Goal: Information Seeking & Learning: Learn about a topic

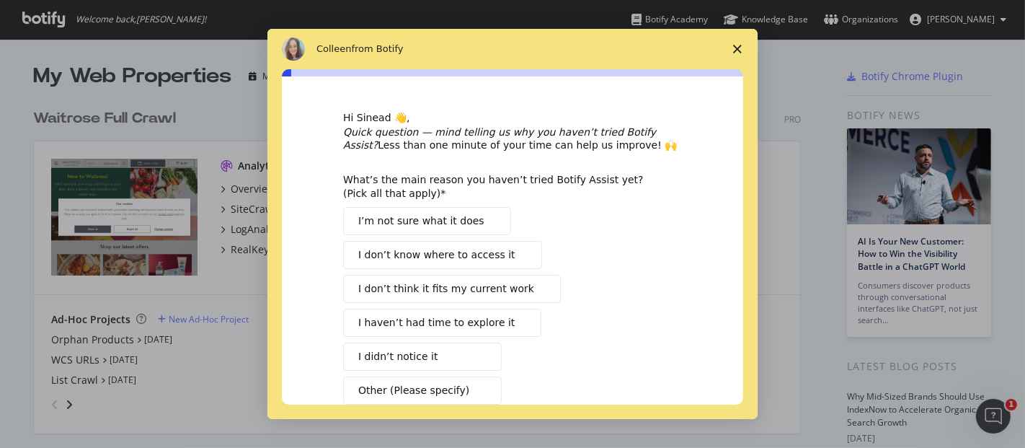
click at [512, 50] on icon "Close survey" at bounding box center [737, 49] width 9 height 9
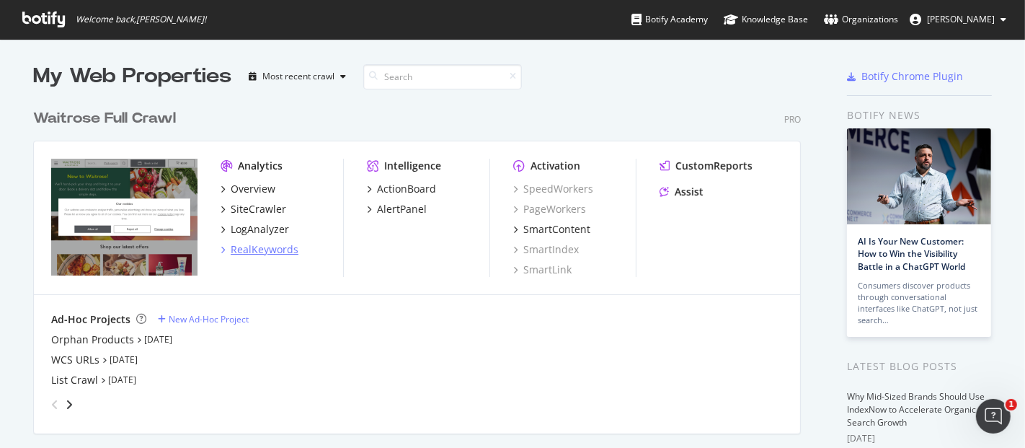
click at [249, 186] on div "RealKeywords" at bounding box center [265, 249] width 68 height 14
click at [255, 186] on div "RealKeywords" at bounding box center [265, 249] width 68 height 14
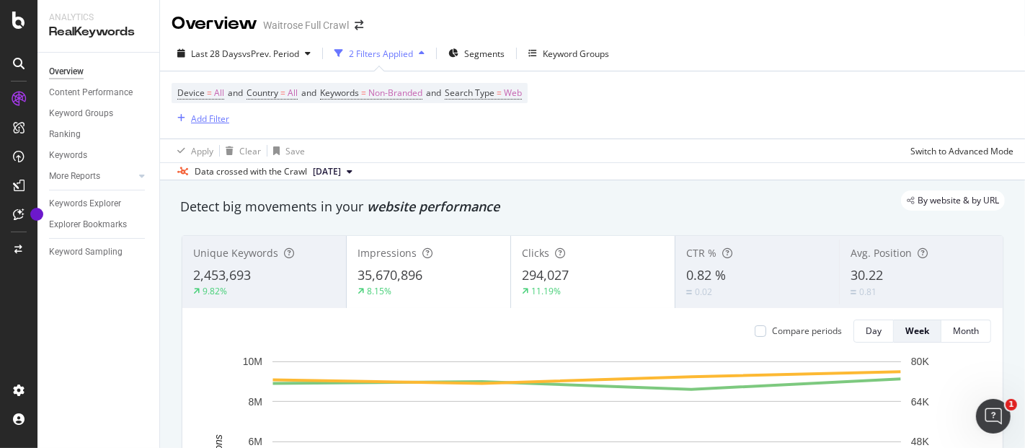
click at [207, 118] on div "Add Filter" at bounding box center [210, 118] width 38 height 12
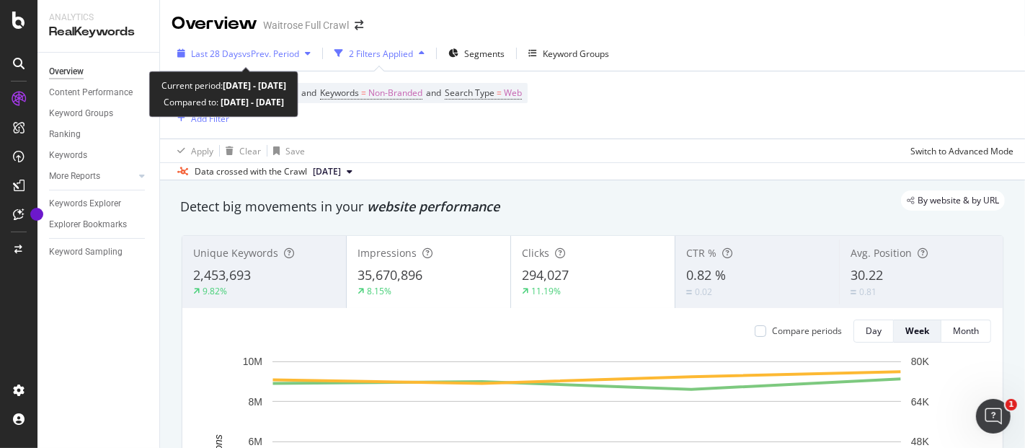
click at [255, 50] on span "vs Prev. Period" at bounding box center [270, 54] width 57 height 12
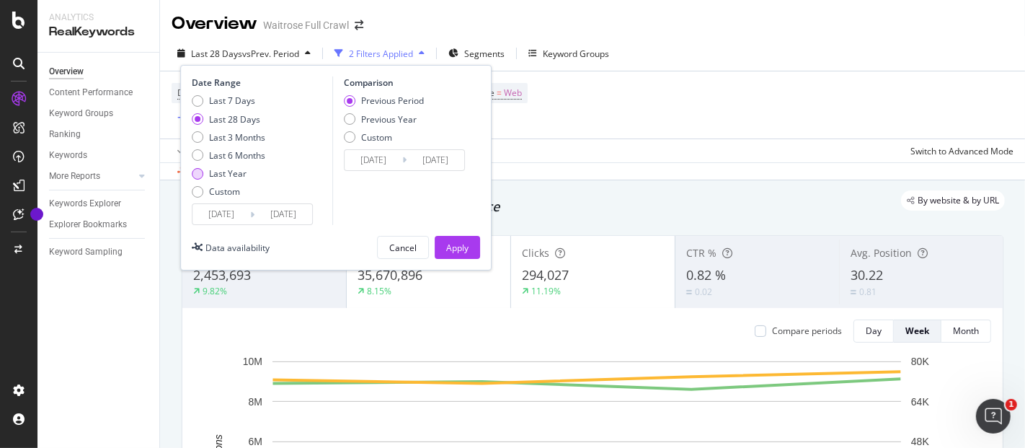
click at [229, 169] on div "Last Year" at bounding box center [227, 173] width 37 height 12
type input "[DATE]"
click at [454, 186] on div "Apply" at bounding box center [457, 248] width 22 height 12
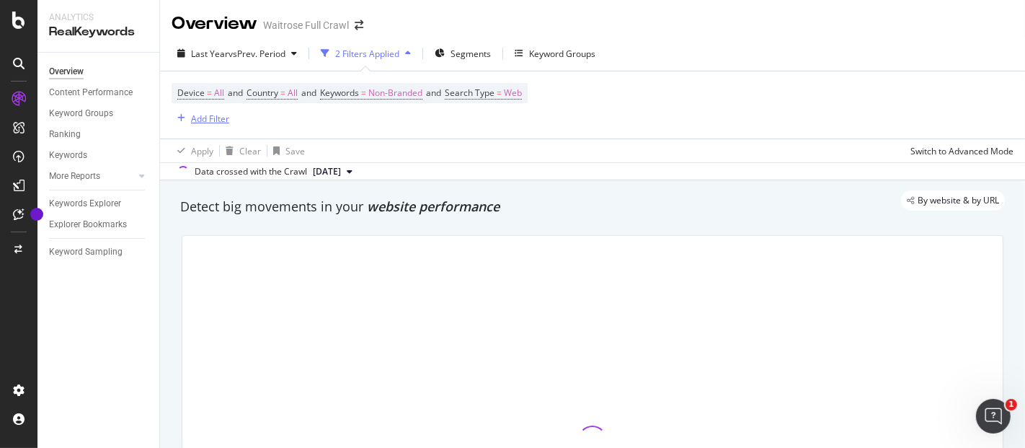
click at [213, 120] on div "Add Filter" at bounding box center [210, 118] width 38 height 12
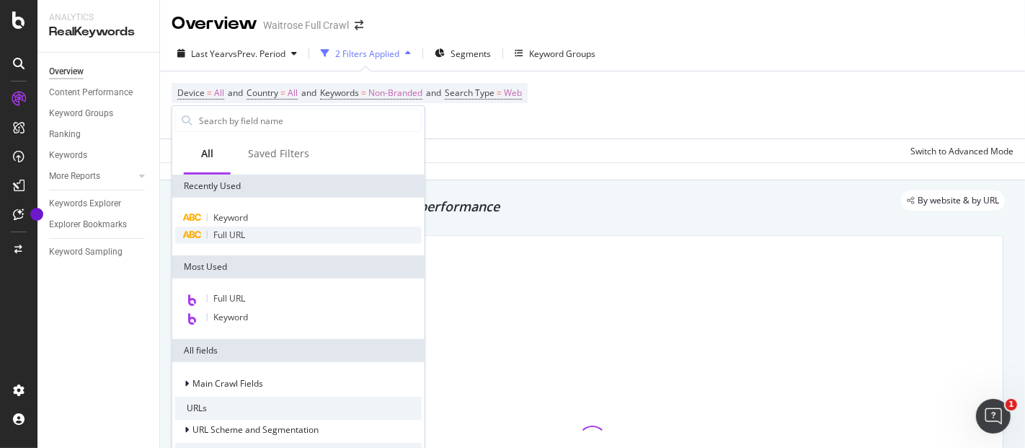
click at [237, 186] on span "Full URL" at bounding box center [229, 235] width 32 height 12
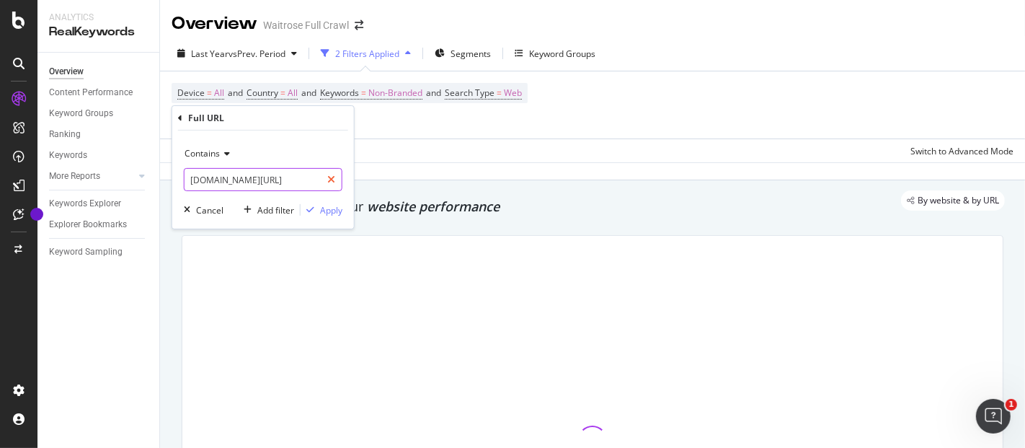
click at [330, 180] on icon at bounding box center [331, 180] width 8 height 10
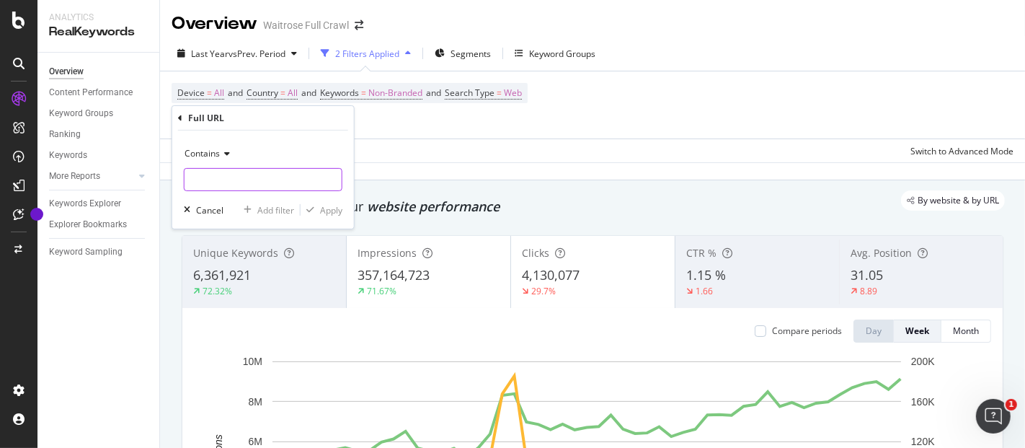
click at [299, 182] on input "text" at bounding box center [263, 179] width 157 height 23
type input "no1"
click at [331, 186] on div "Apply" at bounding box center [331, 209] width 22 height 12
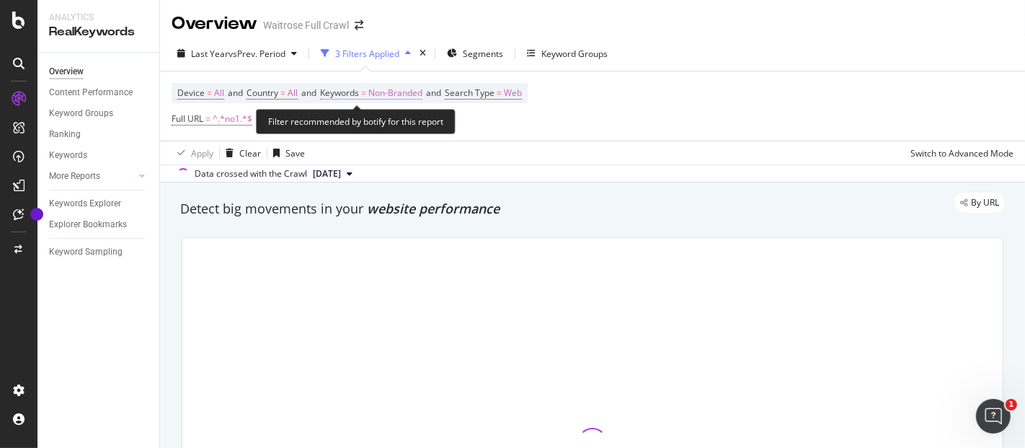
click at [387, 88] on span "Non-Branded" at bounding box center [395, 93] width 54 height 20
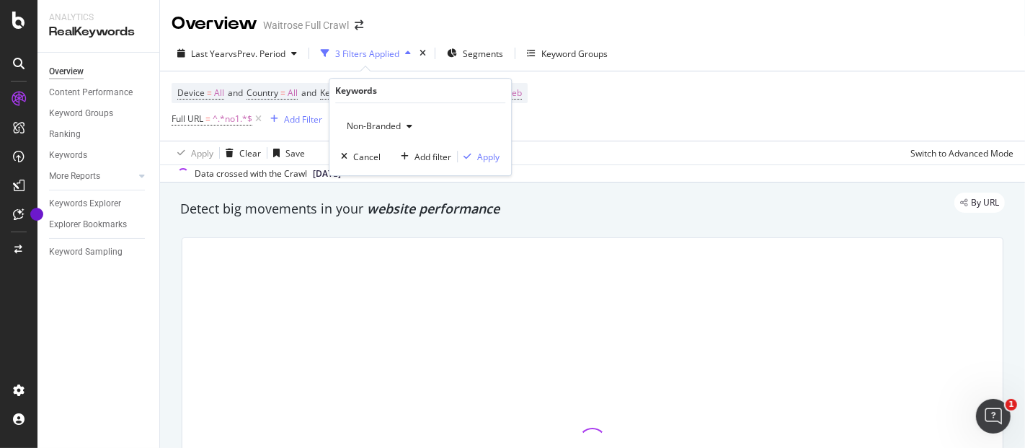
click at [391, 121] on span "Non-Branded" at bounding box center [371, 126] width 60 height 12
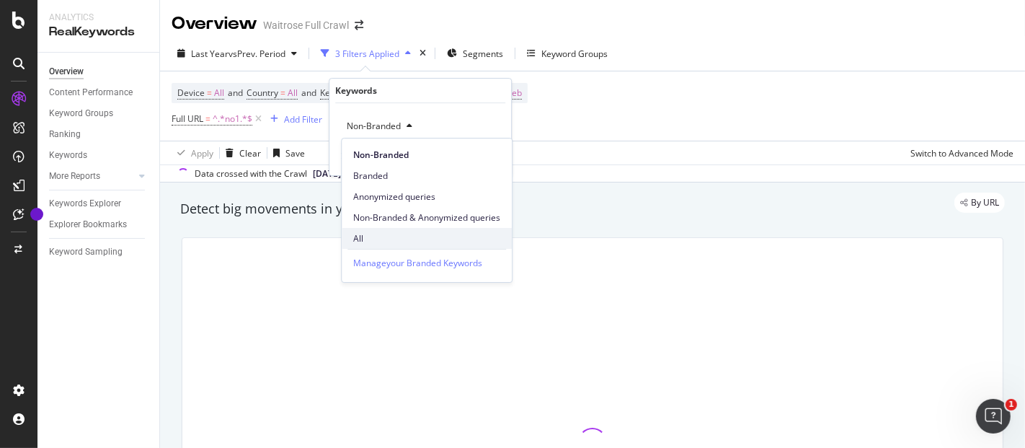
click at [375, 186] on span "All" at bounding box center [426, 238] width 147 height 13
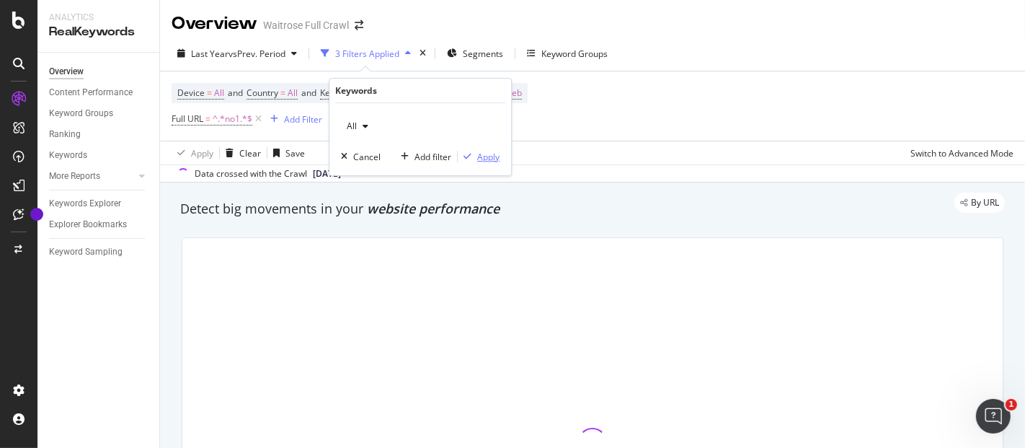
click at [480, 162] on div "Apply" at bounding box center [479, 156] width 42 height 13
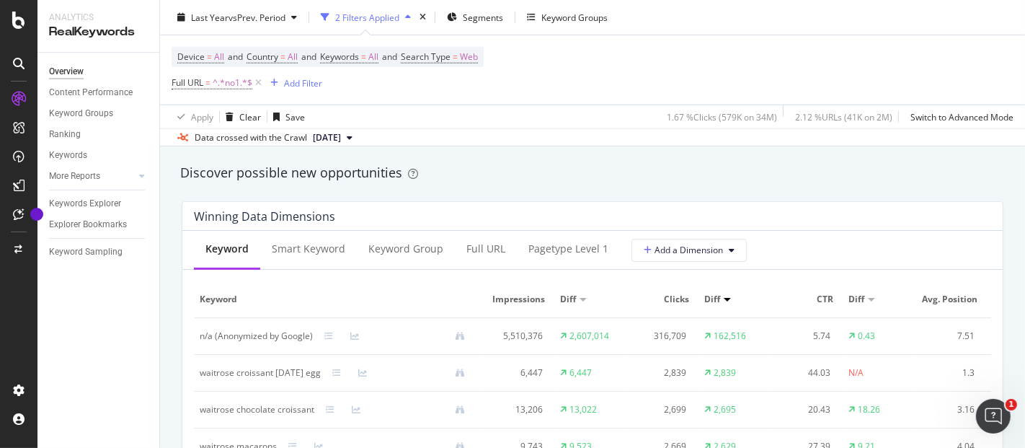
scroll to position [1250, 0]
click at [495, 186] on div "Full URL" at bounding box center [486, 248] width 39 height 14
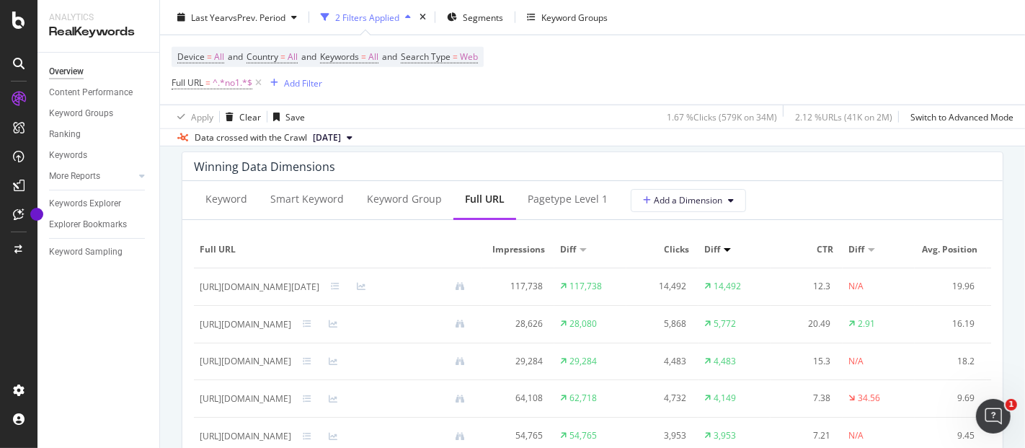
scroll to position [1301, 0]
click at [92, 186] on div "Keywords Explorer" at bounding box center [85, 203] width 72 height 15
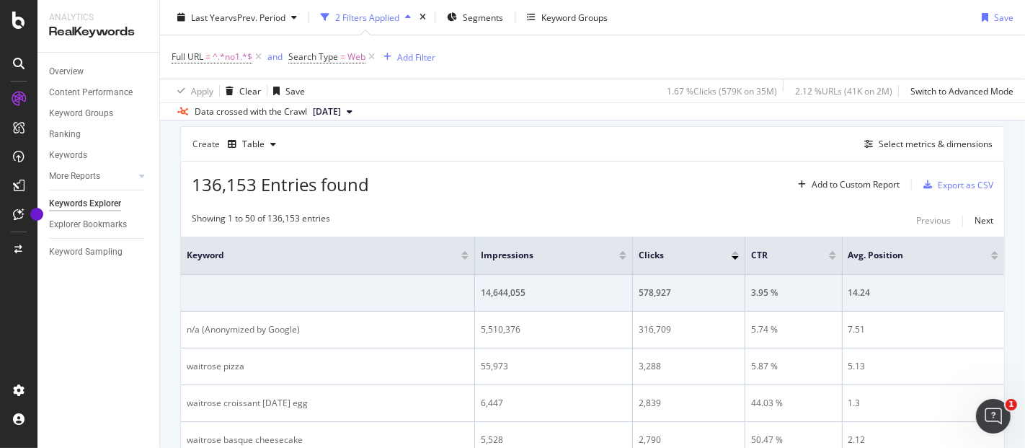
scroll to position [123, 0]
click at [512, 138] on div "Select metrics & dimensions" at bounding box center [936, 144] width 114 height 12
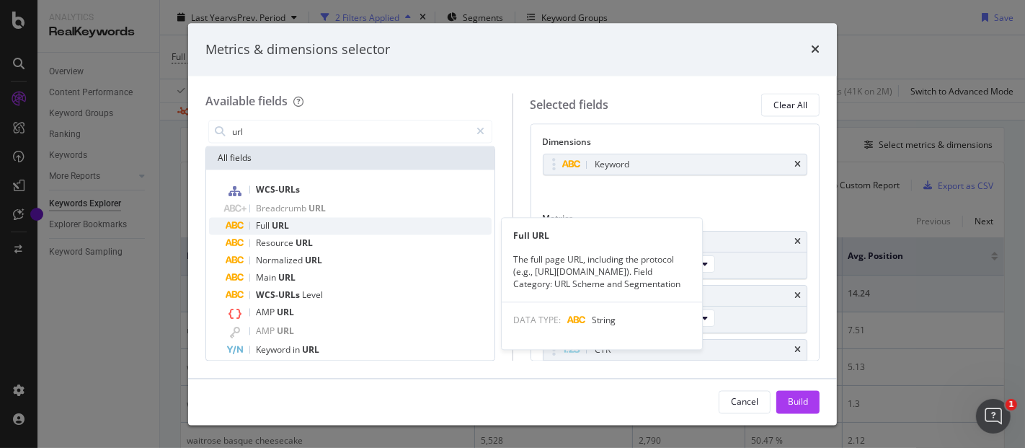
type input "url"
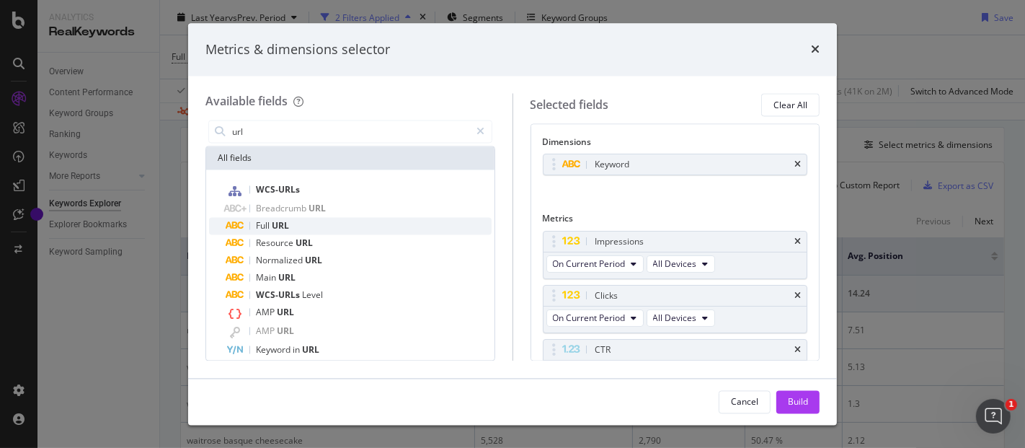
click at [321, 186] on div "Full URL" at bounding box center [358, 226] width 265 height 17
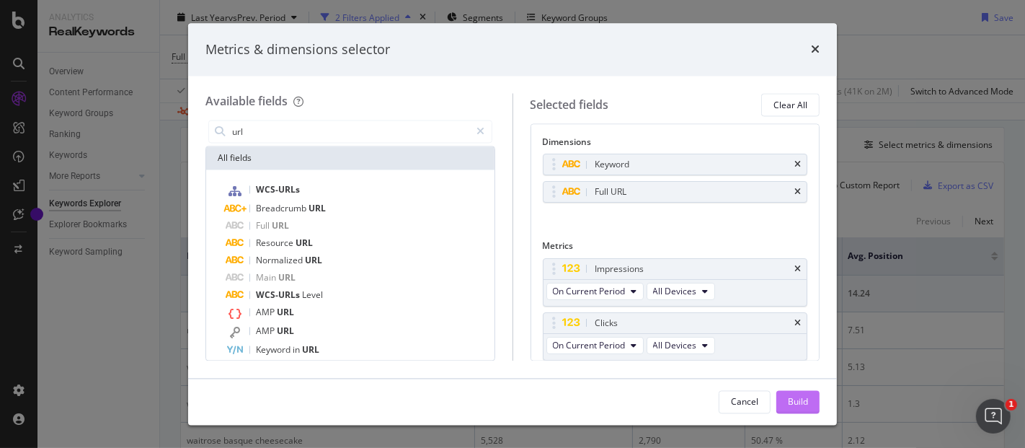
click at [512, 186] on div "Build" at bounding box center [798, 401] width 20 height 12
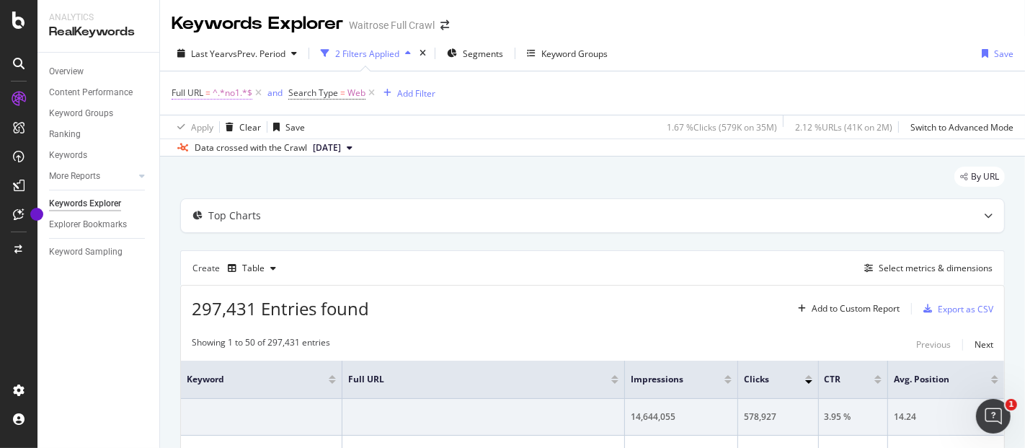
click at [245, 94] on span "^.*no1.*$" at bounding box center [233, 93] width 40 height 20
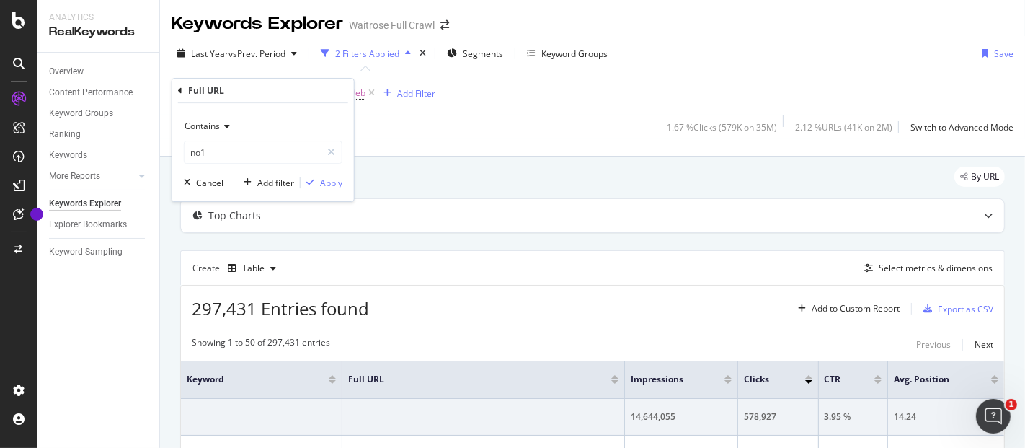
click at [443, 175] on div "By URL" at bounding box center [592, 183] width 825 height 32
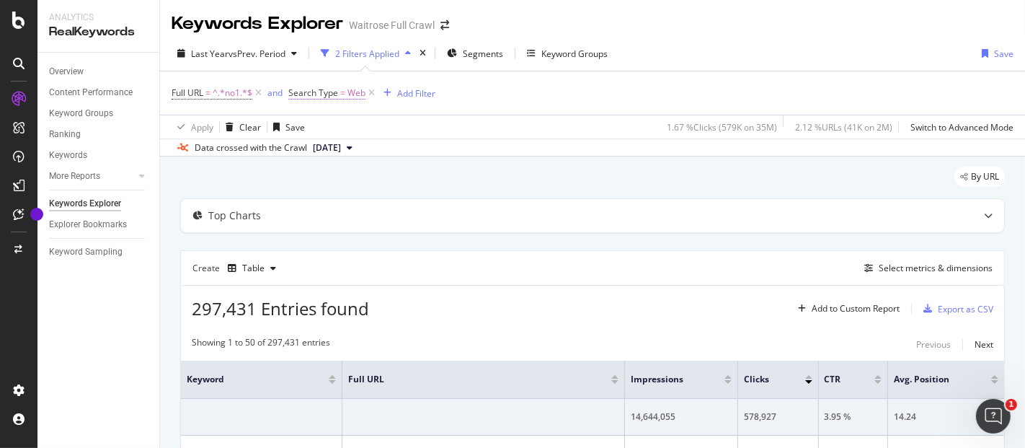
click at [332, 97] on span "Search Type" at bounding box center [313, 93] width 50 height 12
click at [338, 130] on icon at bounding box center [340, 126] width 10 height 9
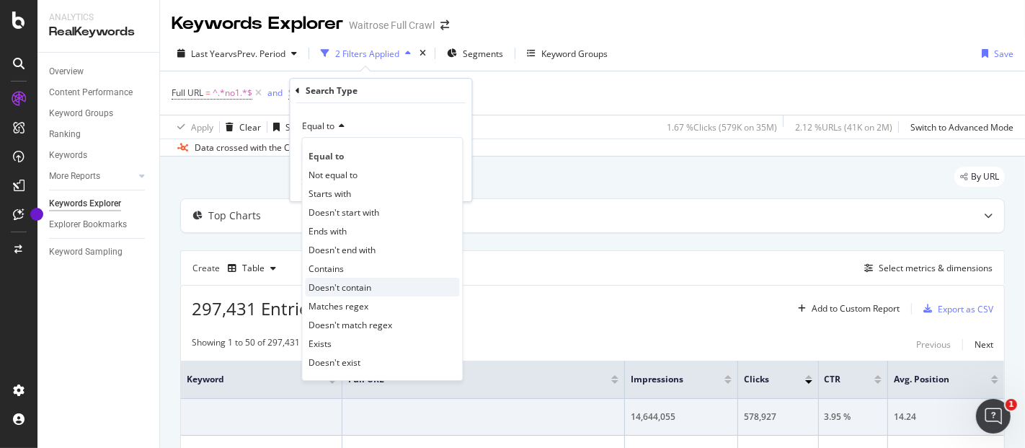
click at [335, 186] on span "Doesn't contain" at bounding box center [340, 287] width 63 height 12
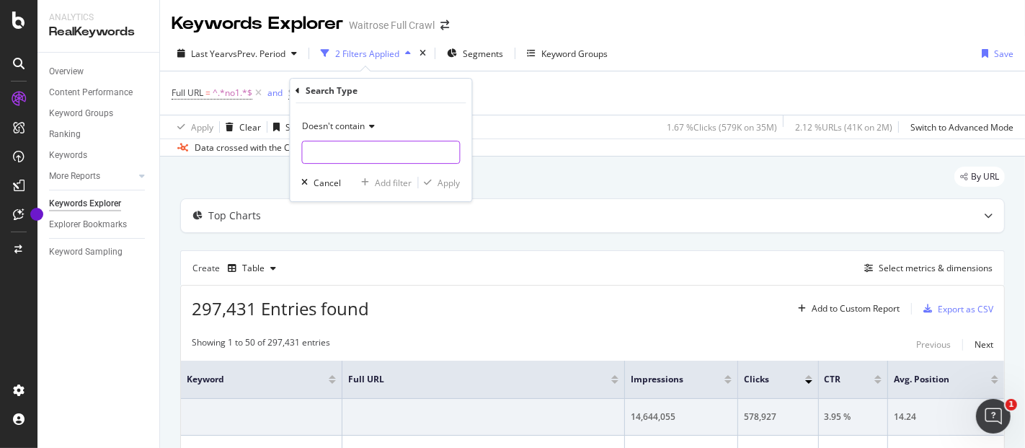
click at [361, 159] on input "text" at bounding box center [380, 152] width 157 height 23
type input "product"
click at [429, 182] on icon "button" at bounding box center [428, 182] width 8 height 9
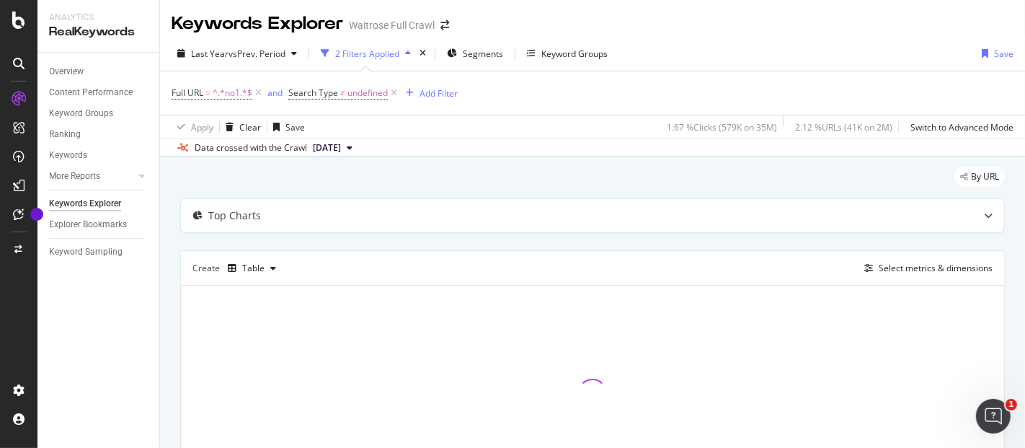
click at [344, 99] on span "Search Type ≠ undefined" at bounding box center [344, 93] width 112 height 20
click at [335, 94] on span "Search Type" at bounding box center [313, 93] width 50 height 12
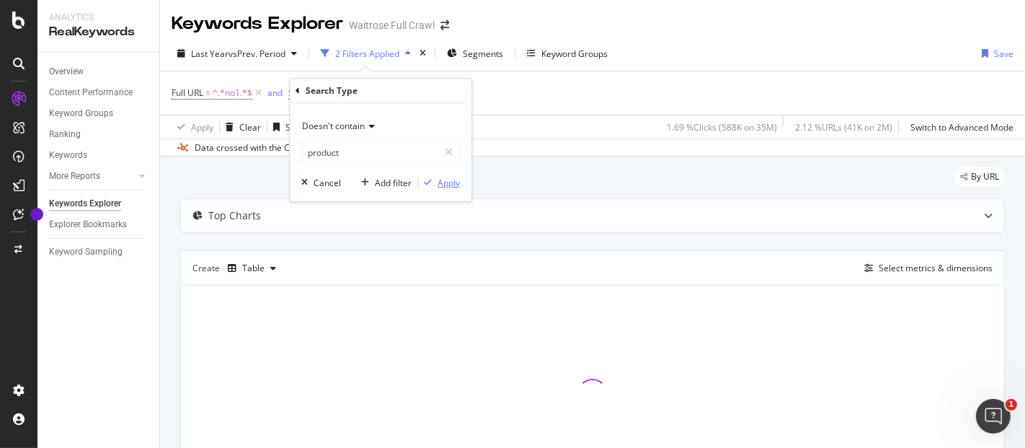
click at [442, 184] on div "Apply" at bounding box center [449, 183] width 22 height 12
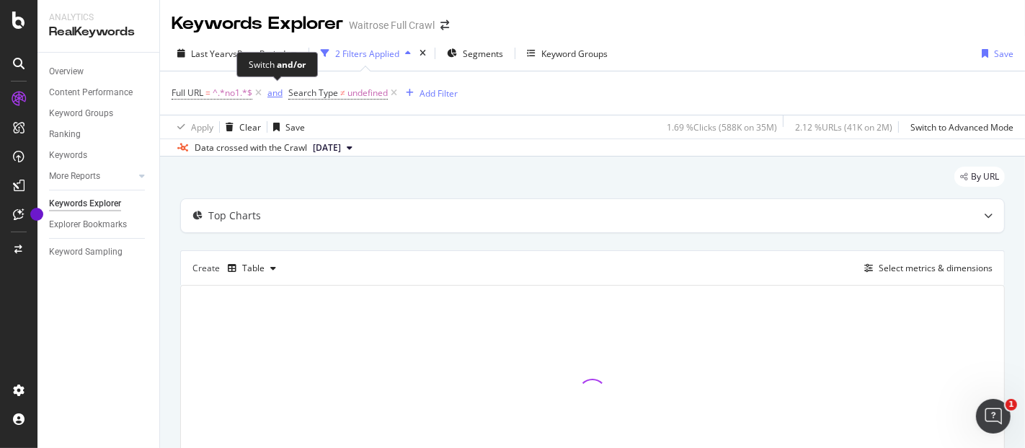
click at [273, 94] on div "and" at bounding box center [275, 93] width 15 height 12
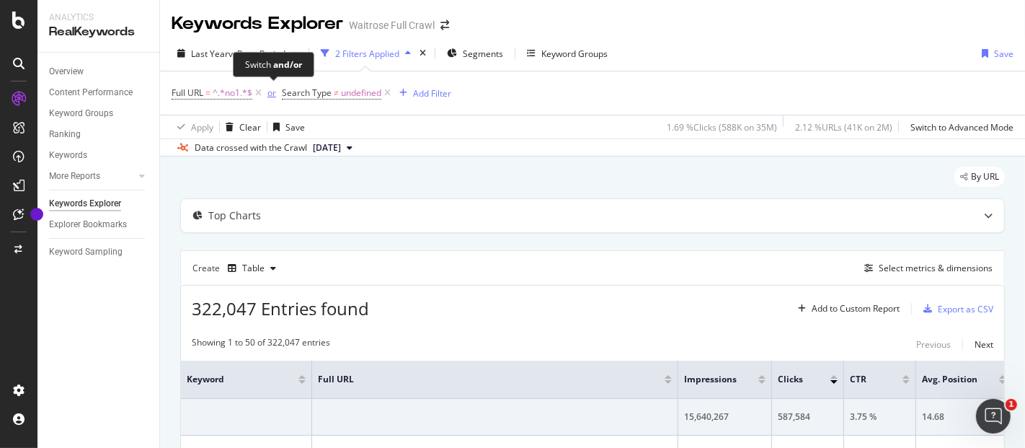
click at [273, 94] on div "or" at bounding box center [272, 93] width 9 height 12
click at [425, 94] on div "Add Filter" at bounding box center [439, 93] width 38 height 12
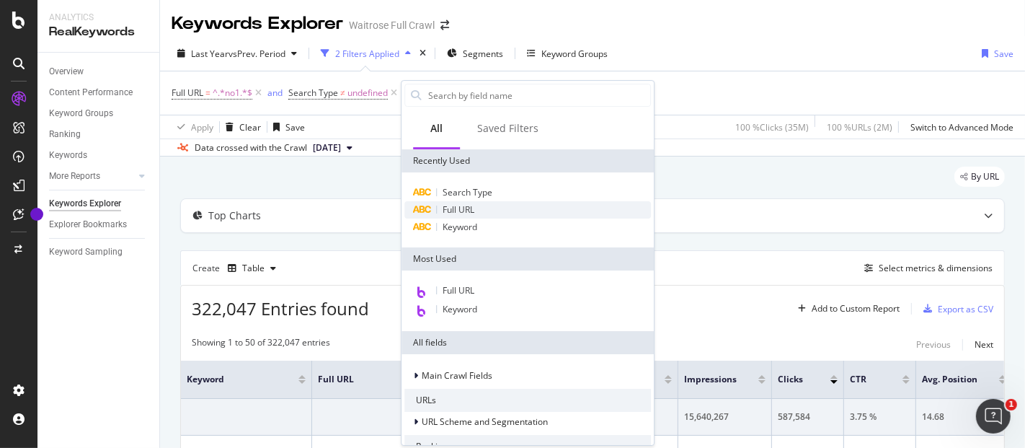
click at [496, 186] on div "Full URL" at bounding box center [528, 209] width 247 height 17
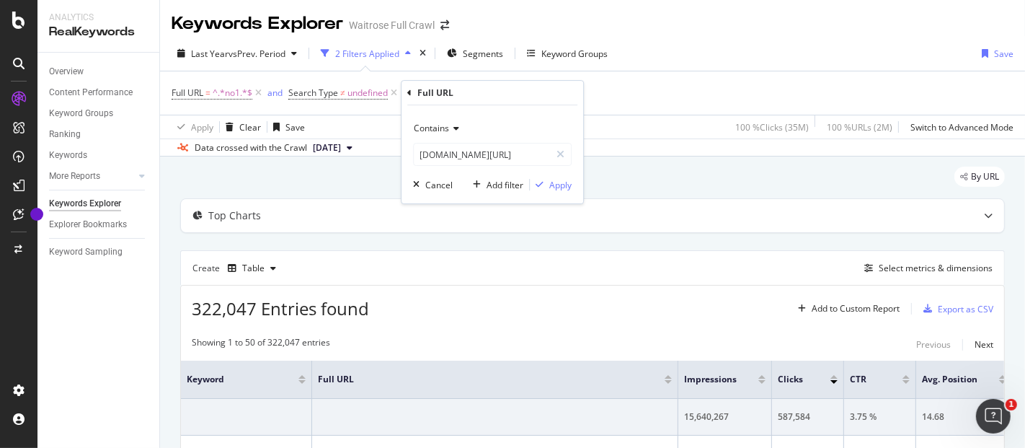
click at [456, 133] on div "Contains" at bounding box center [492, 128] width 159 height 23
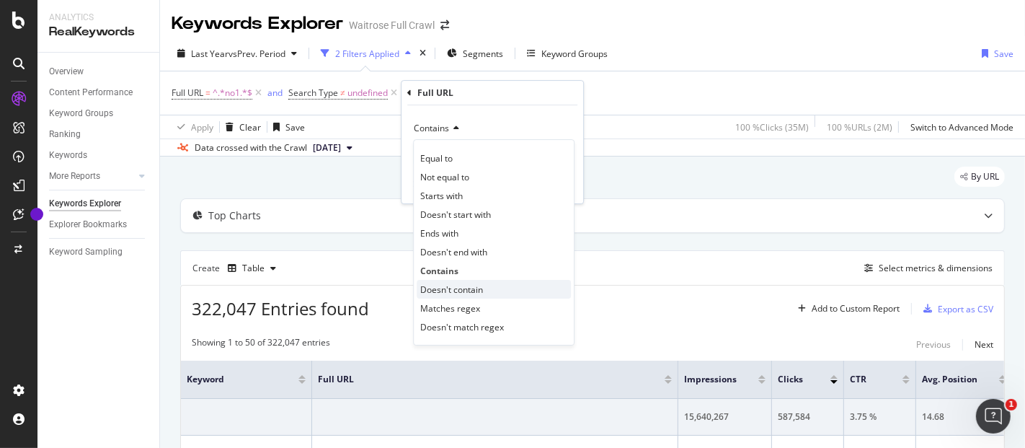
click at [451, 186] on span "Doesn't contain" at bounding box center [451, 289] width 63 height 12
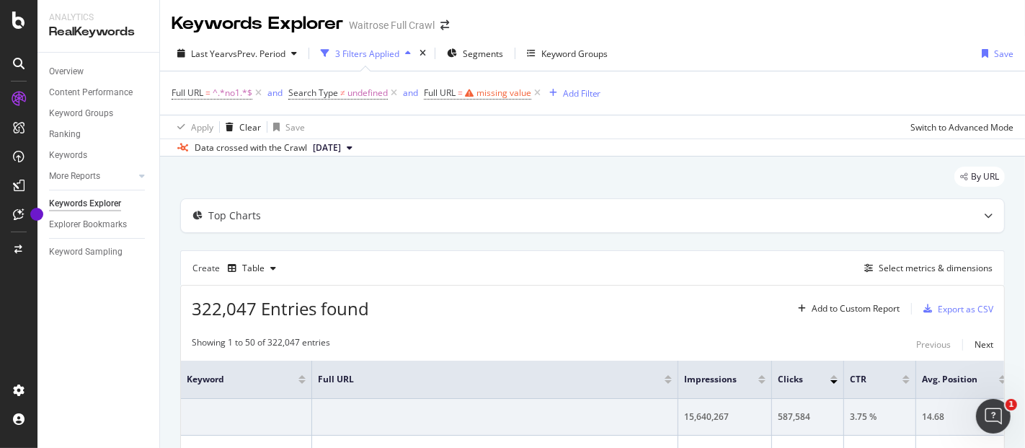
click at [512, 85] on div "Full URL = ^.*no1.*$ and Search Type ≠ undefined and Full URL = missing value A…" at bounding box center [593, 92] width 842 height 43
click at [512, 94] on icon at bounding box center [537, 93] width 12 height 14
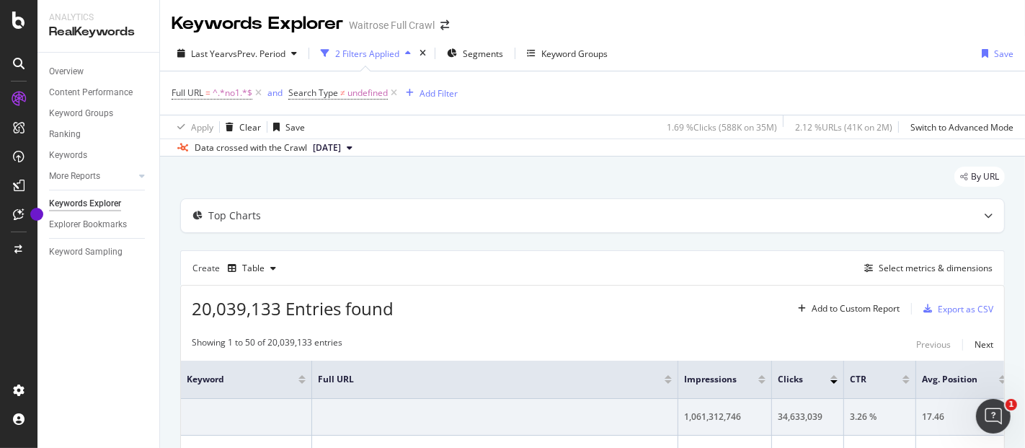
scroll to position [6, 0]
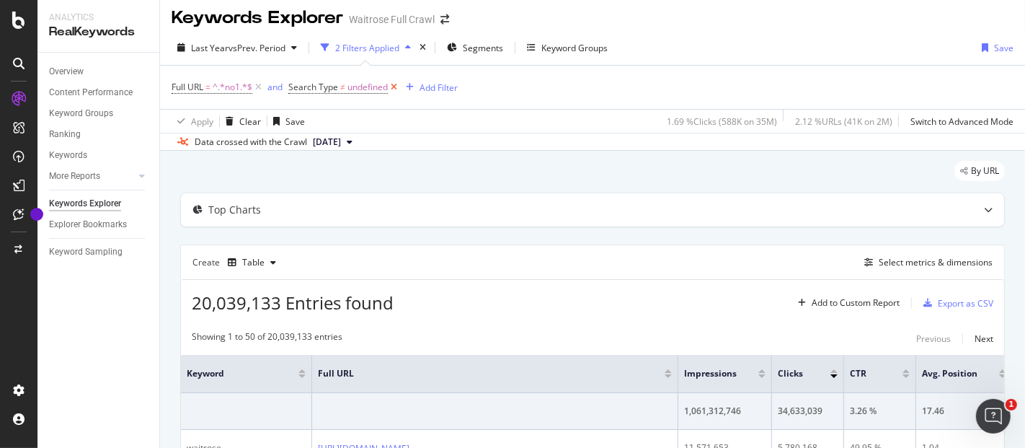
click at [397, 83] on icon at bounding box center [394, 87] width 12 height 14
click at [512, 186] on div "Export as CSV" at bounding box center [966, 303] width 56 height 12
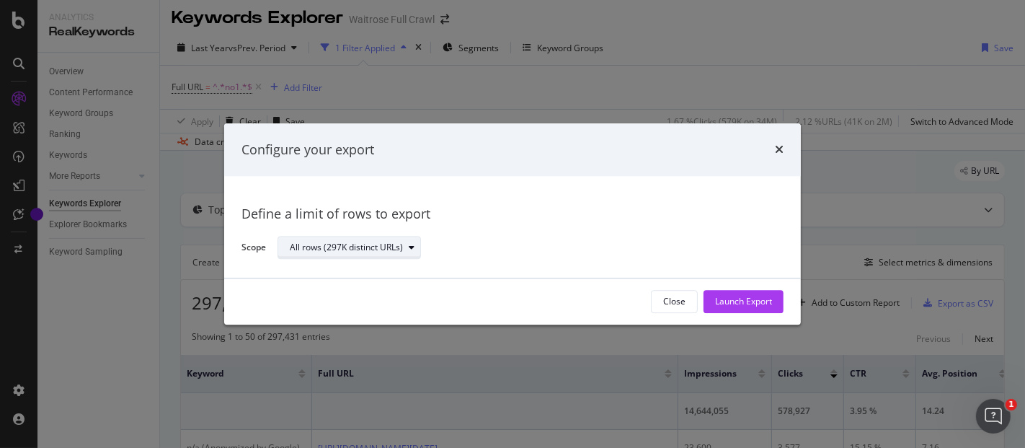
click at [381, 186] on div "All rows (297K distinct URLs)" at bounding box center [346, 248] width 113 height 9
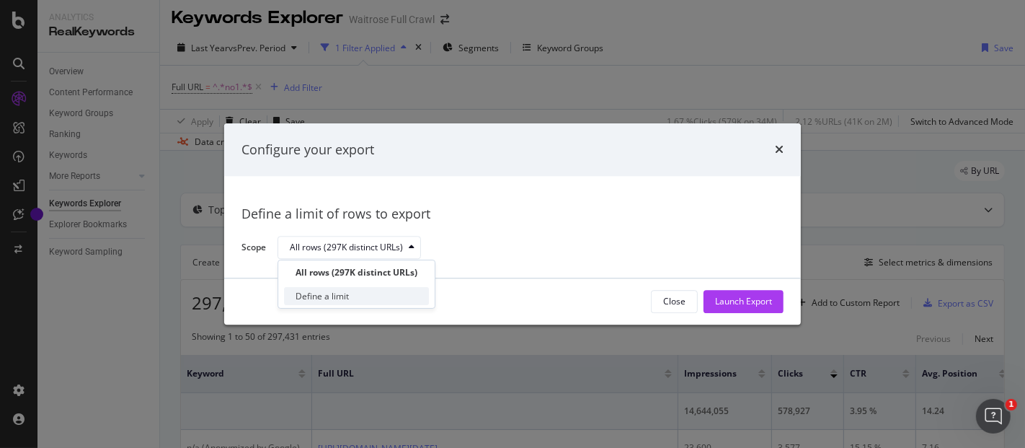
click at [355, 186] on div "Define a limit" at bounding box center [356, 296] width 145 height 18
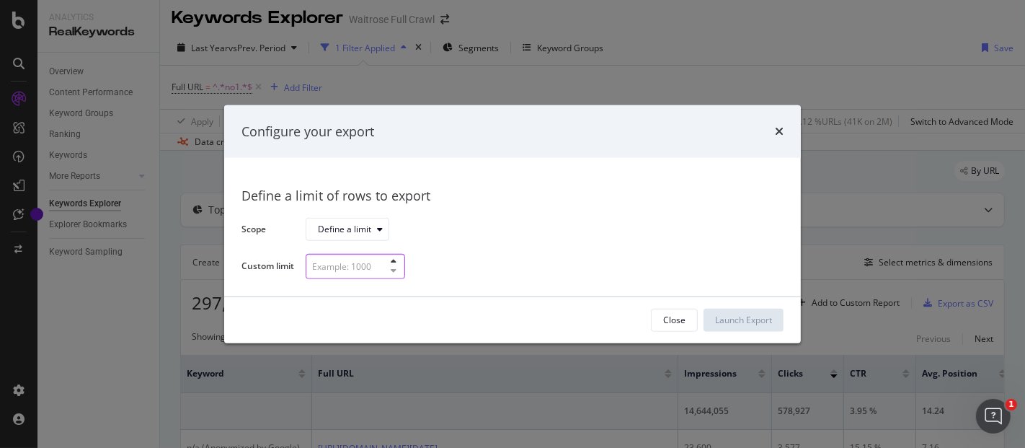
click at [366, 186] on input "modal" at bounding box center [356, 266] width 100 height 25
type input "1000"
click at [512, 186] on div "Launch Export" at bounding box center [743, 320] width 57 height 12
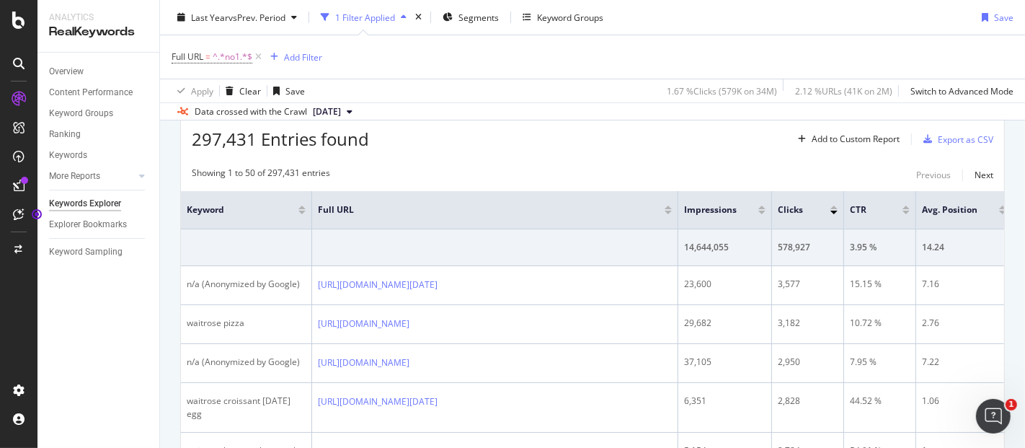
scroll to position [0, 18]
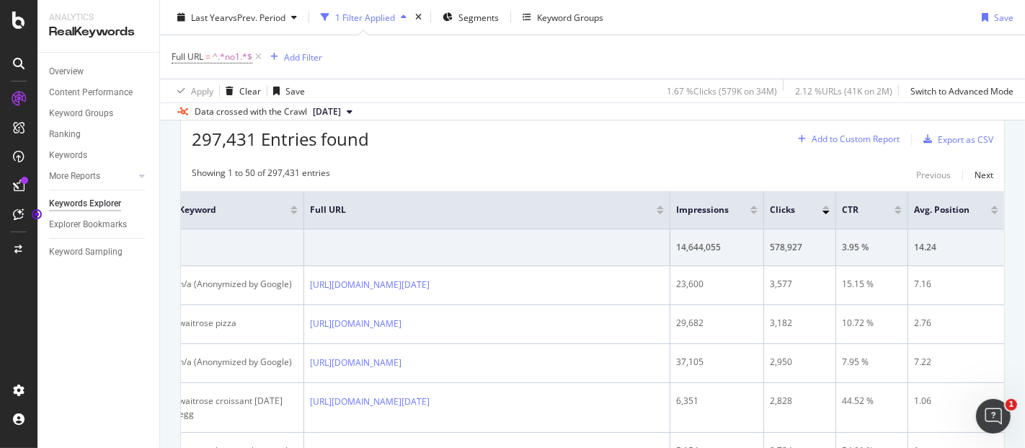
click at [512, 141] on div "Add to Custom Report" at bounding box center [856, 139] width 88 height 9
click at [477, 172] on div "Showing 1 to 50 of 297,431 entries Previous Next" at bounding box center [592, 175] width 823 height 17
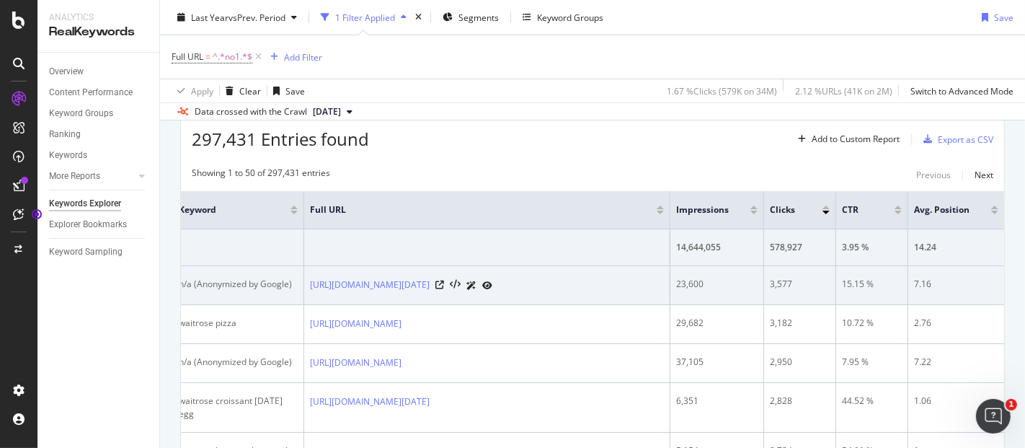
scroll to position [0, 0]
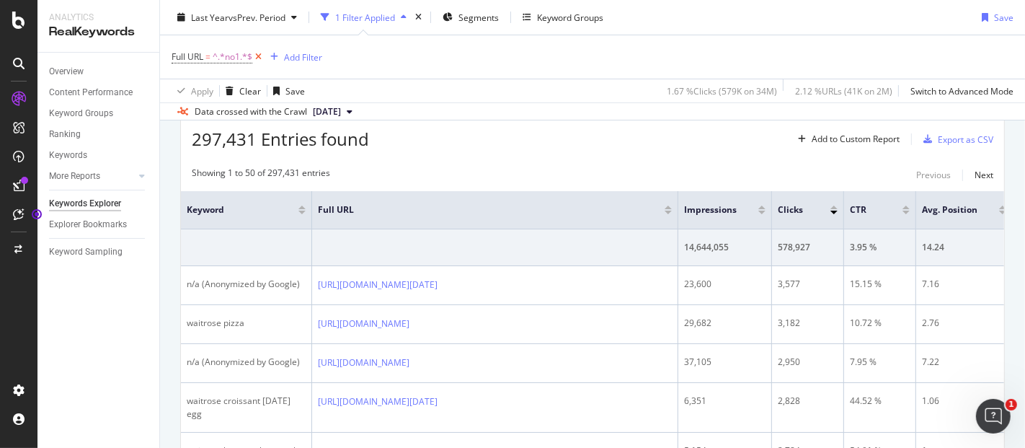
click at [258, 56] on icon at bounding box center [258, 57] width 12 height 14
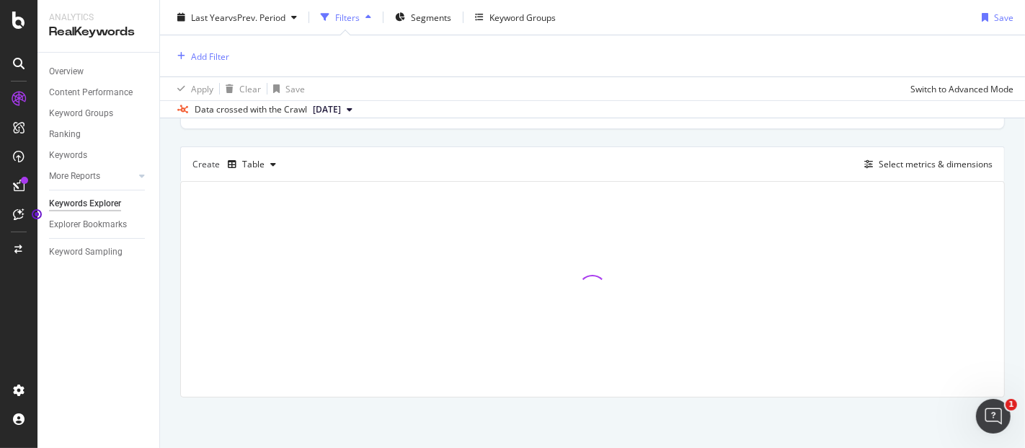
scroll to position [100, 0]
click at [212, 56] on div "Add Filter" at bounding box center [210, 56] width 38 height 12
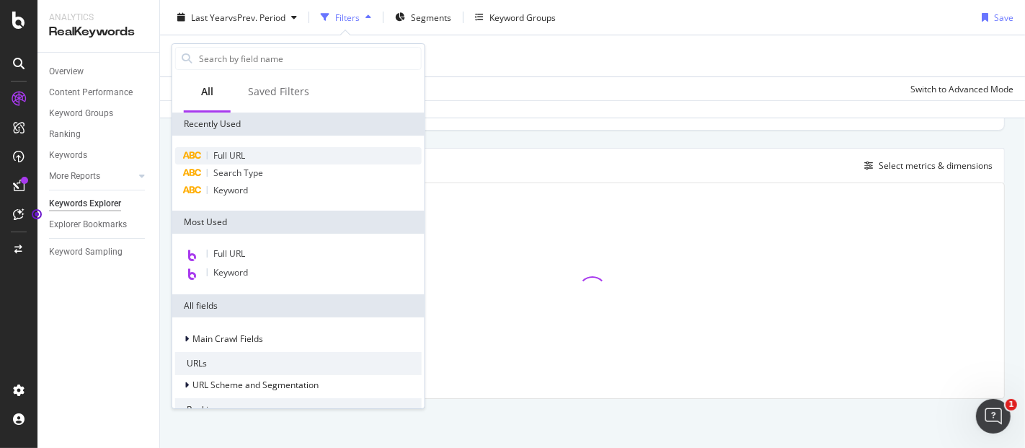
click at [218, 151] on span "Full URL" at bounding box center [229, 155] width 32 height 12
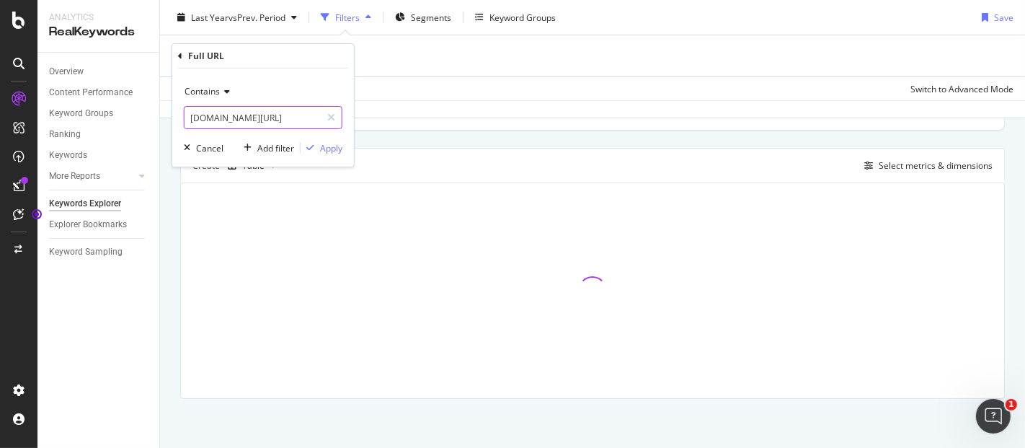
click at [241, 120] on input "[DOMAIN_NAME][URL]" at bounding box center [253, 117] width 136 height 23
paste input "[URL][DOMAIN_NAME]"
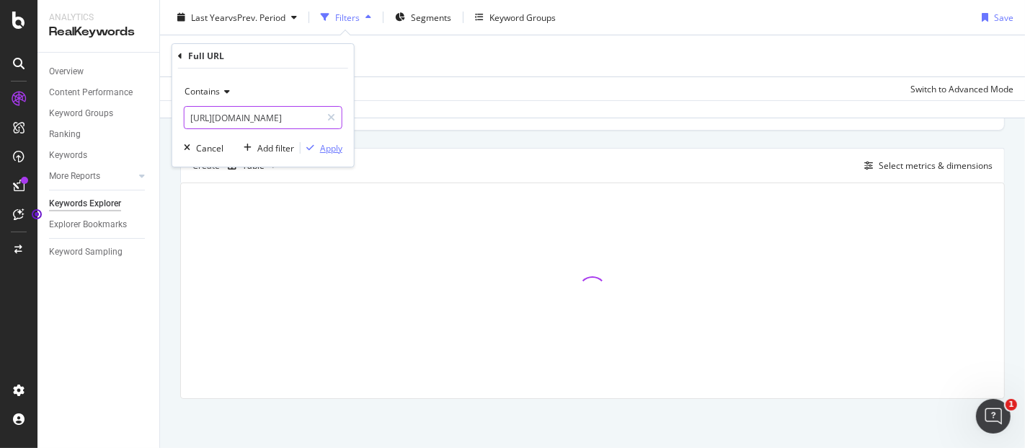
type input "[URL][DOMAIN_NAME]"
click at [317, 144] on div "button" at bounding box center [310, 147] width 19 height 9
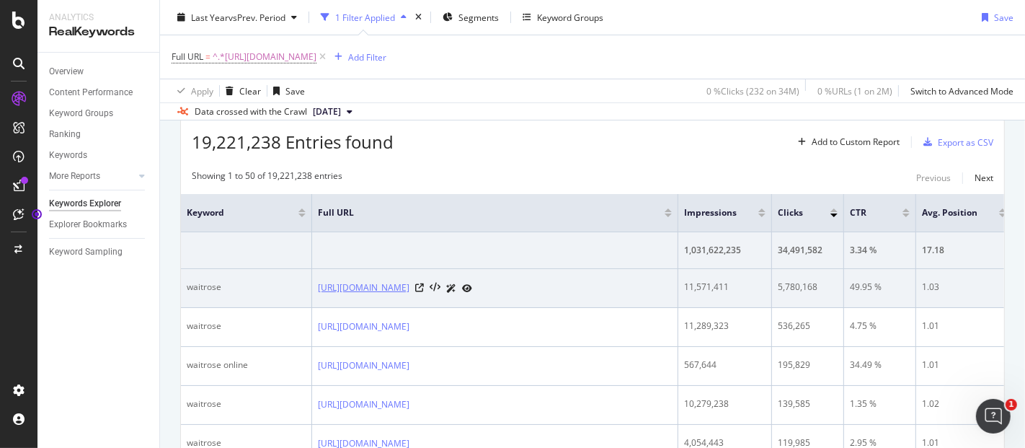
scroll to position [167, 0]
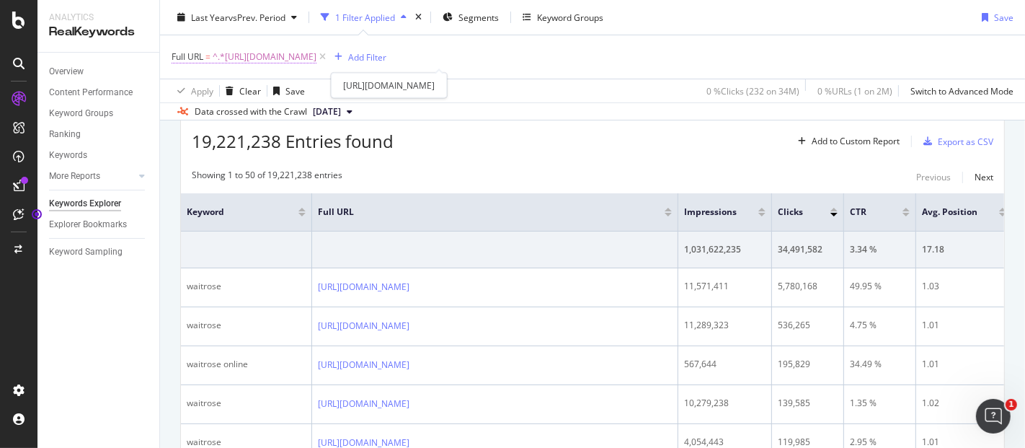
click at [197, 55] on span "Full URL" at bounding box center [188, 56] width 32 height 12
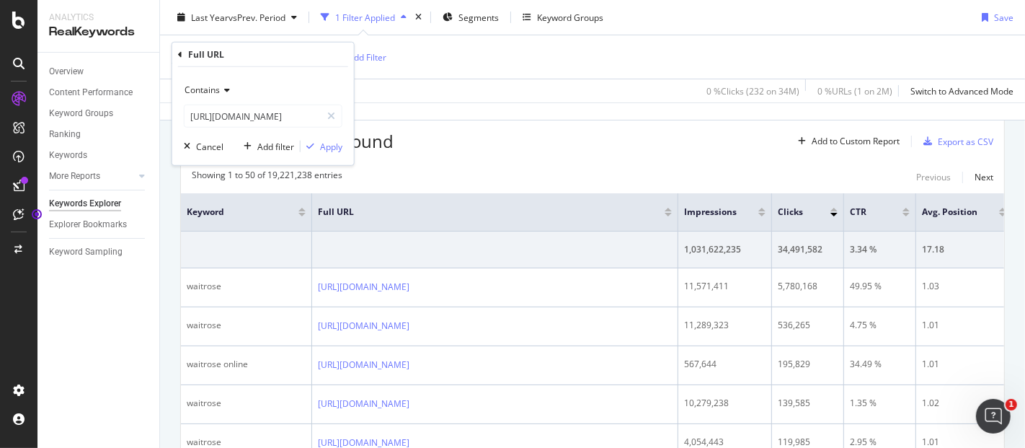
click at [224, 89] on icon at bounding box center [225, 90] width 10 height 9
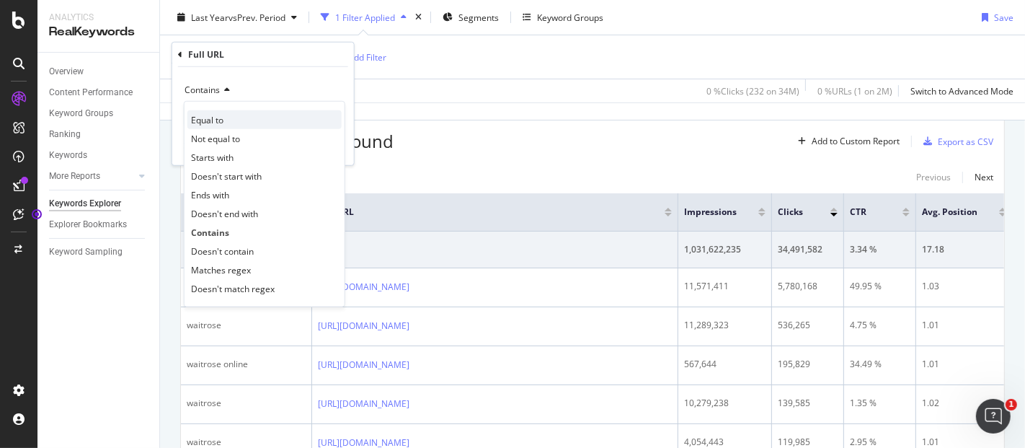
click at [226, 124] on div "Equal to" at bounding box center [264, 119] width 154 height 19
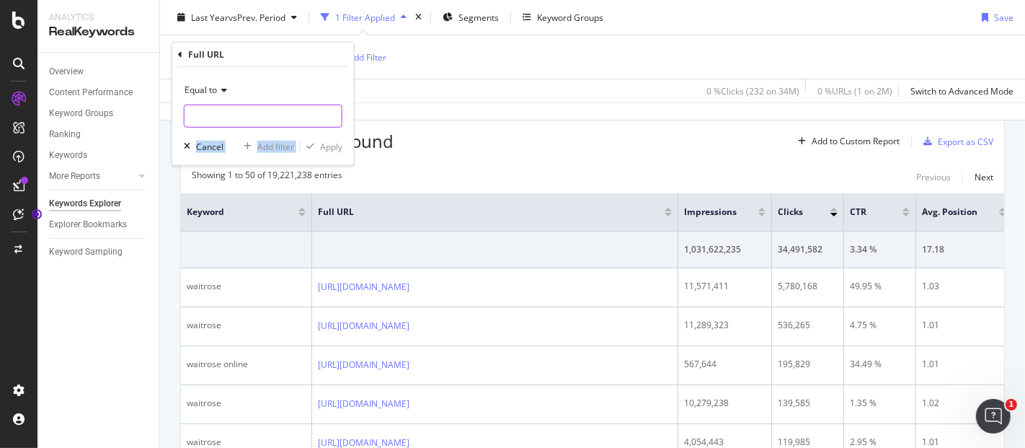
drag, startPoint x: 306, startPoint y: 136, endPoint x: 293, endPoint y: 117, distance: 23.2
click at [293, 117] on div "Equal to Cancel Add filter Apply" at bounding box center [263, 116] width 182 height 98
click at [293, 117] on input "text" at bounding box center [263, 116] width 157 height 23
paste input "[URL][DOMAIN_NAME]"
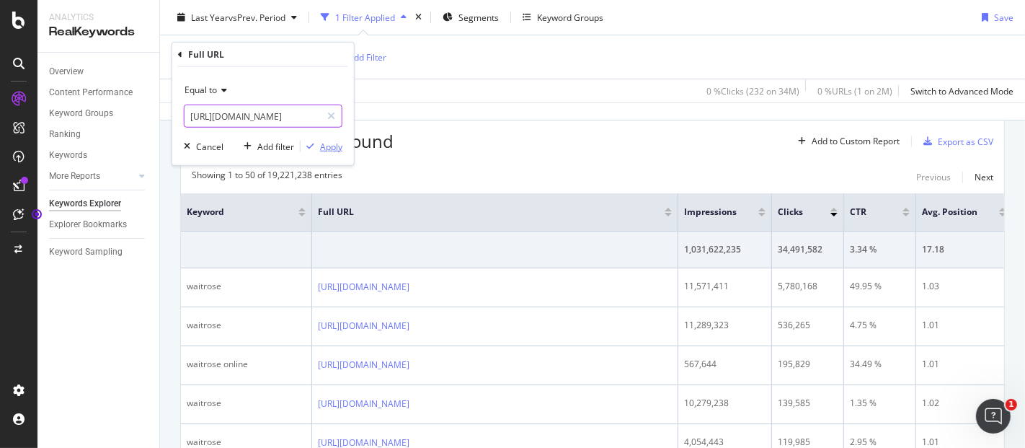
type input "[URL][DOMAIN_NAME]"
click at [327, 140] on div "Apply" at bounding box center [331, 146] width 22 height 12
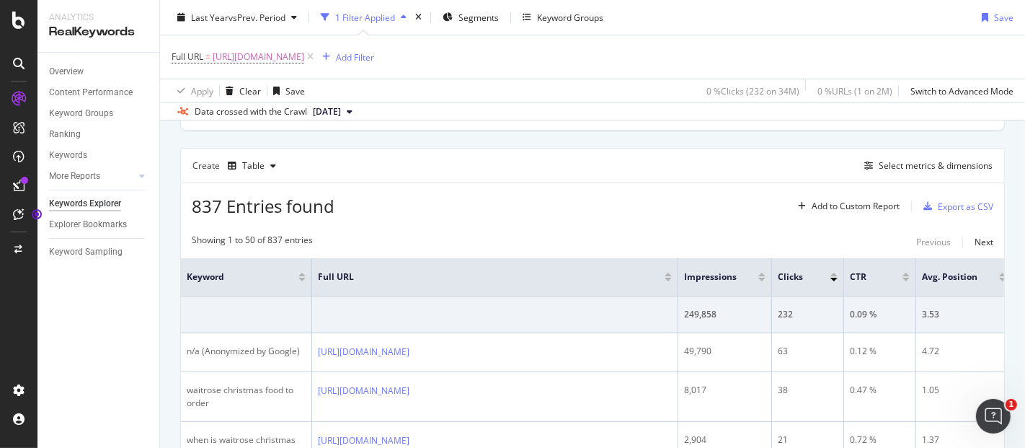
scroll to position [167, 0]
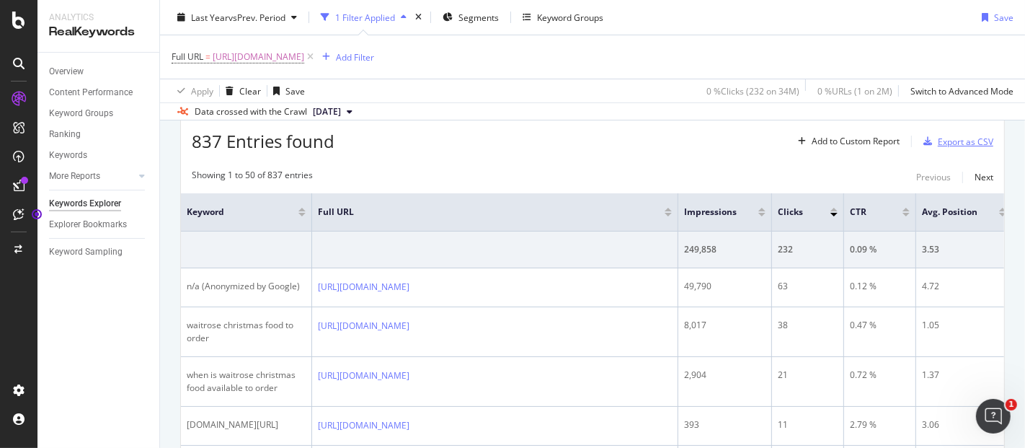
click at [512, 141] on div "Export as CSV" at bounding box center [966, 142] width 56 height 12
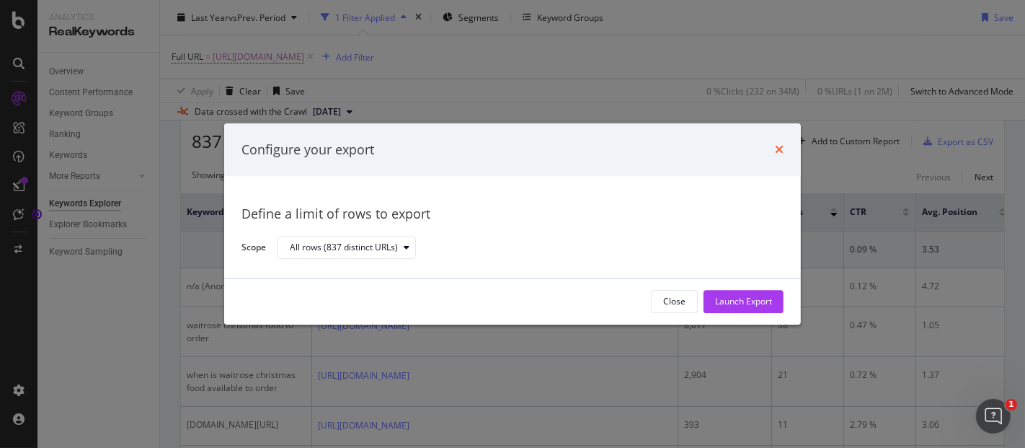
click at [512, 146] on icon "times" at bounding box center [779, 150] width 9 height 12
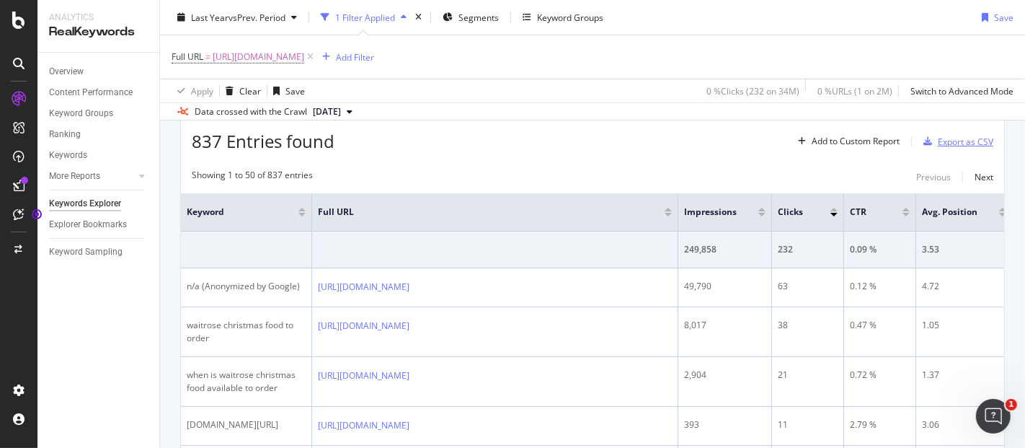
scroll to position [0, 0]
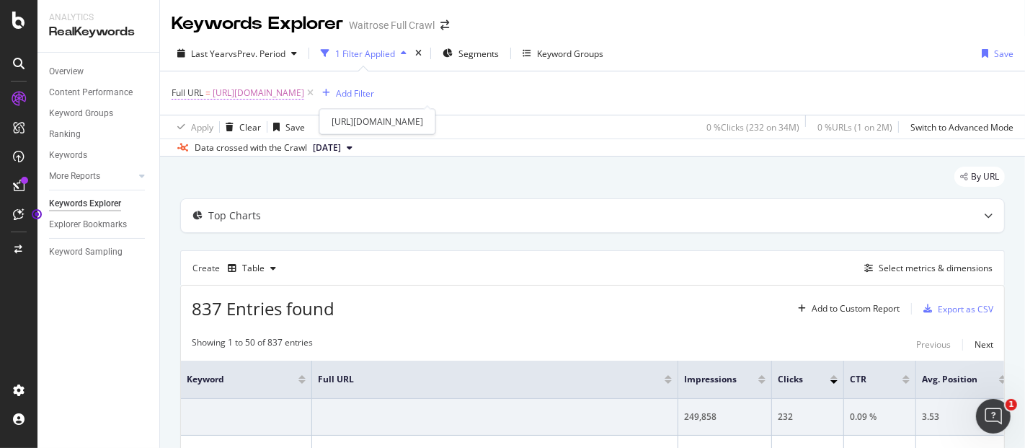
click at [229, 87] on span "[URL][DOMAIN_NAME]" at bounding box center [259, 93] width 92 height 20
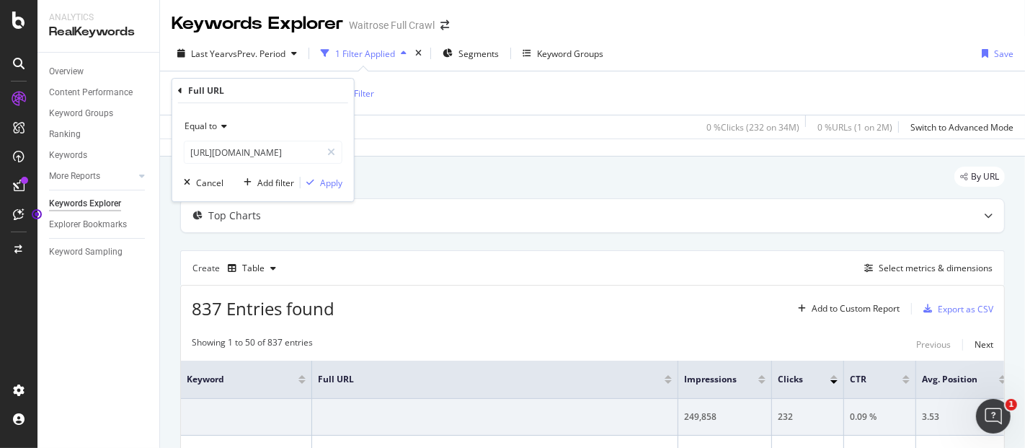
click at [219, 126] on icon at bounding box center [222, 126] width 10 height 9
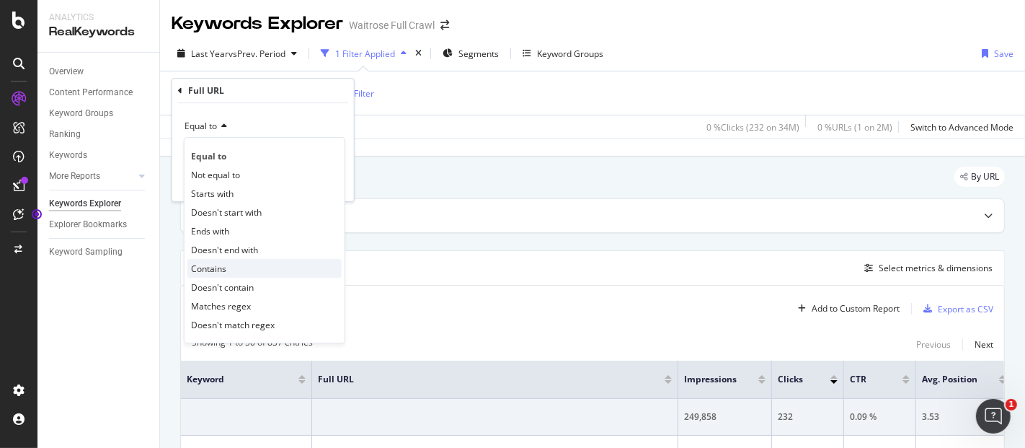
click at [212, 186] on span "Contains" at bounding box center [208, 268] width 35 height 12
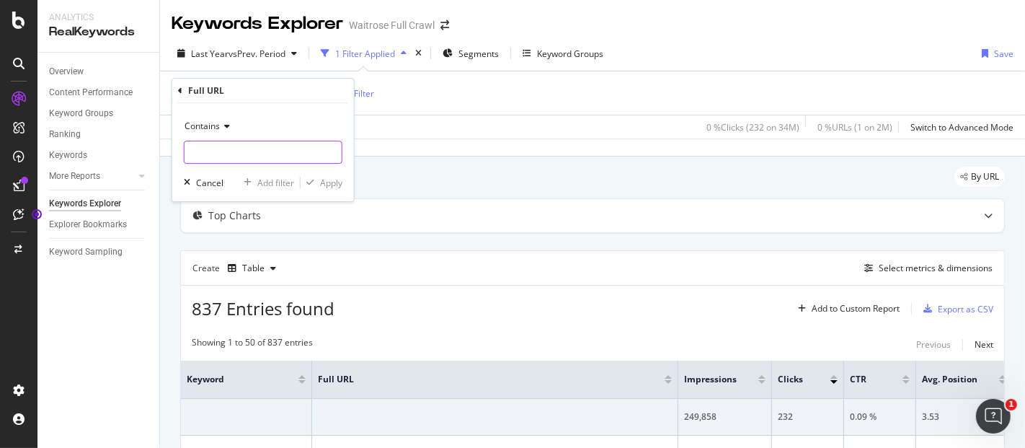
click at [239, 151] on input "text" at bounding box center [263, 152] width 157 height 23
type input "no1"
click at [329, 183] on div "Apply" at bounding box center [331, 183] width 22 height 12
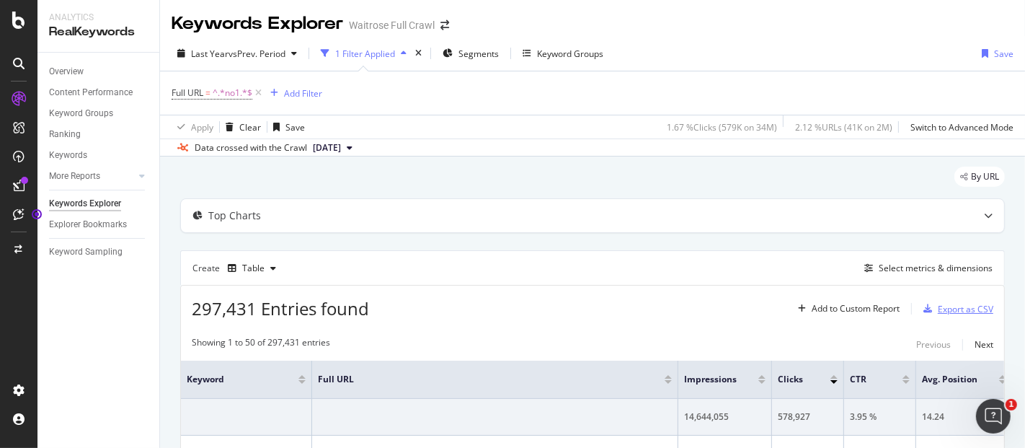
click at [512, 186] on div "Export as CSV" at bounding box center [966, 309] width 56 height 12
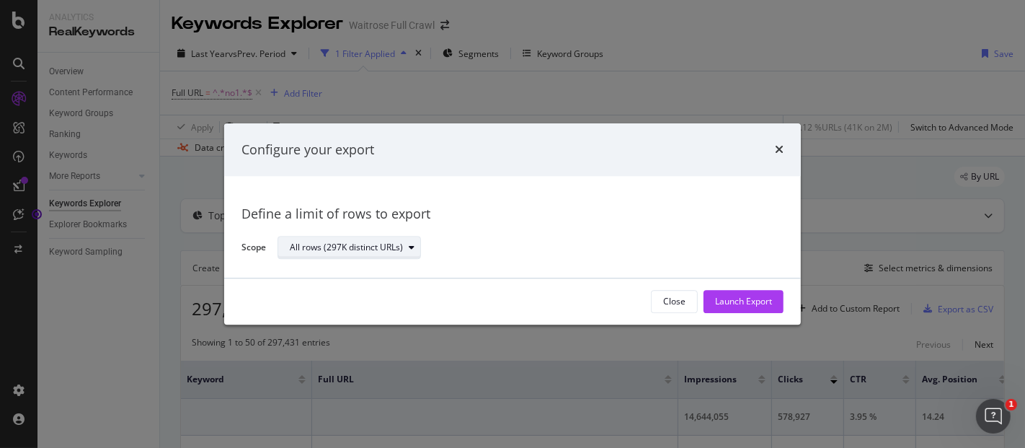
click at [381, 186] on div "All rows (297K distinct URLs)" at bounding box center [346, 248] width 113 height 9
click at [512, 186] on div "Launch Export" at bounding box center [743, 302] width 57 height 12
